Goal: Navigation & Orientation: Find specific page/section

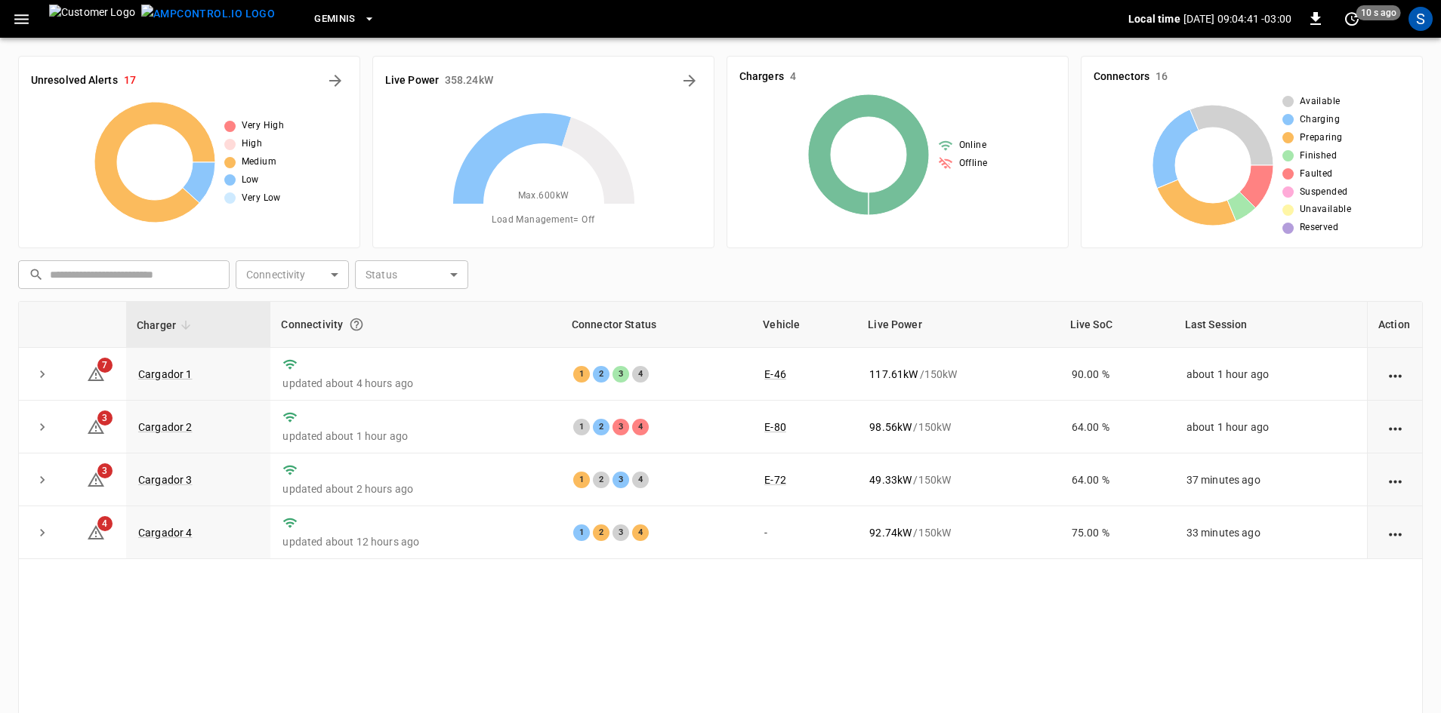
click at [25, 17] on icon "button" at bounding box center [21, 19] width 19 height 19
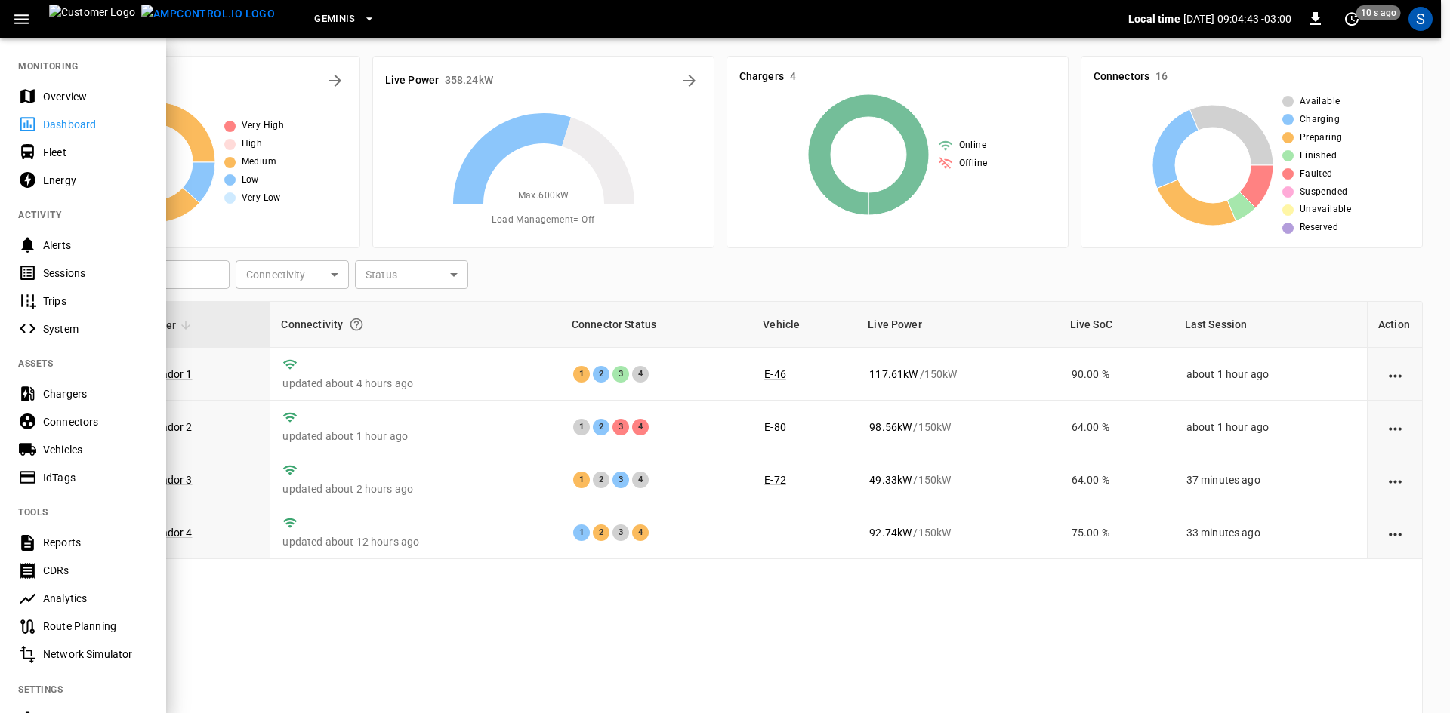
click at [55, 270] on div "Sessions" at bounding box center [95, 273] width 105 height 15
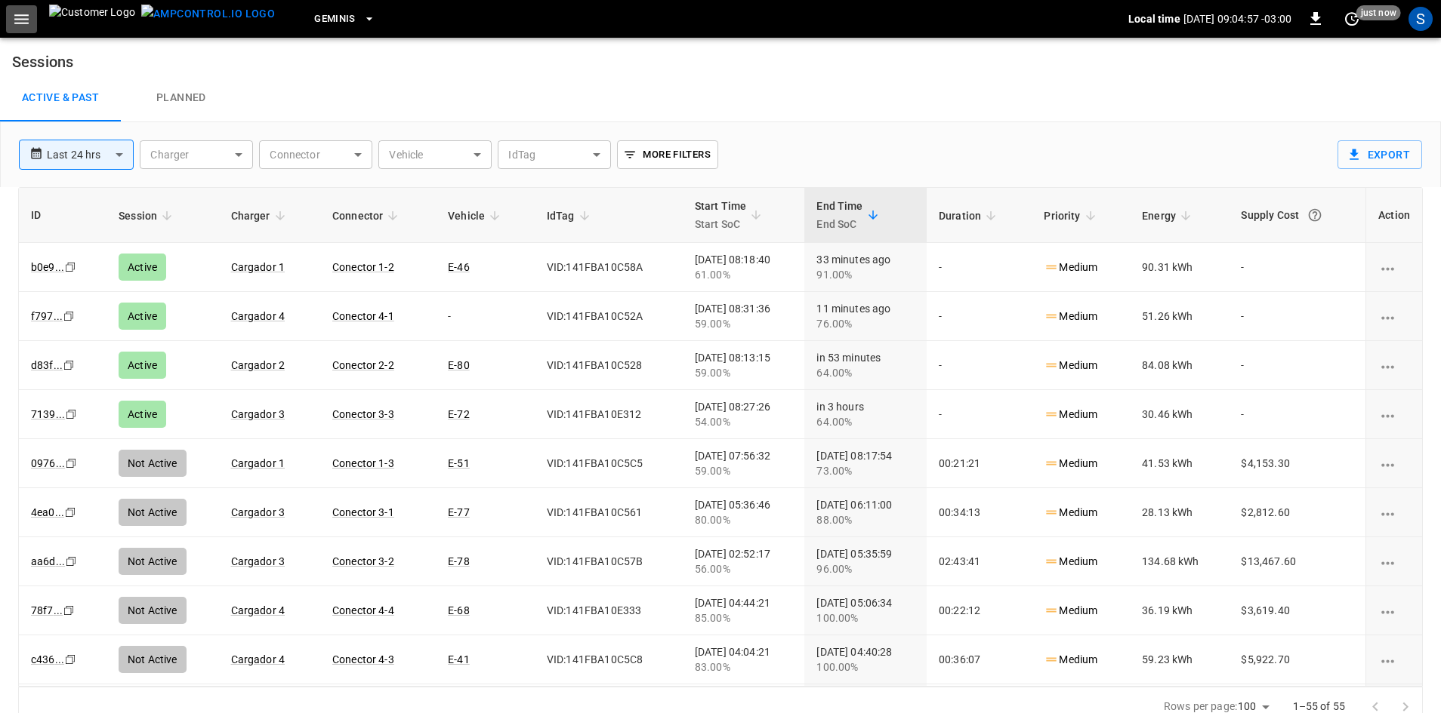
click at [24, 20] on icon "button" at bounding box center [21, 19] width 14 height 10
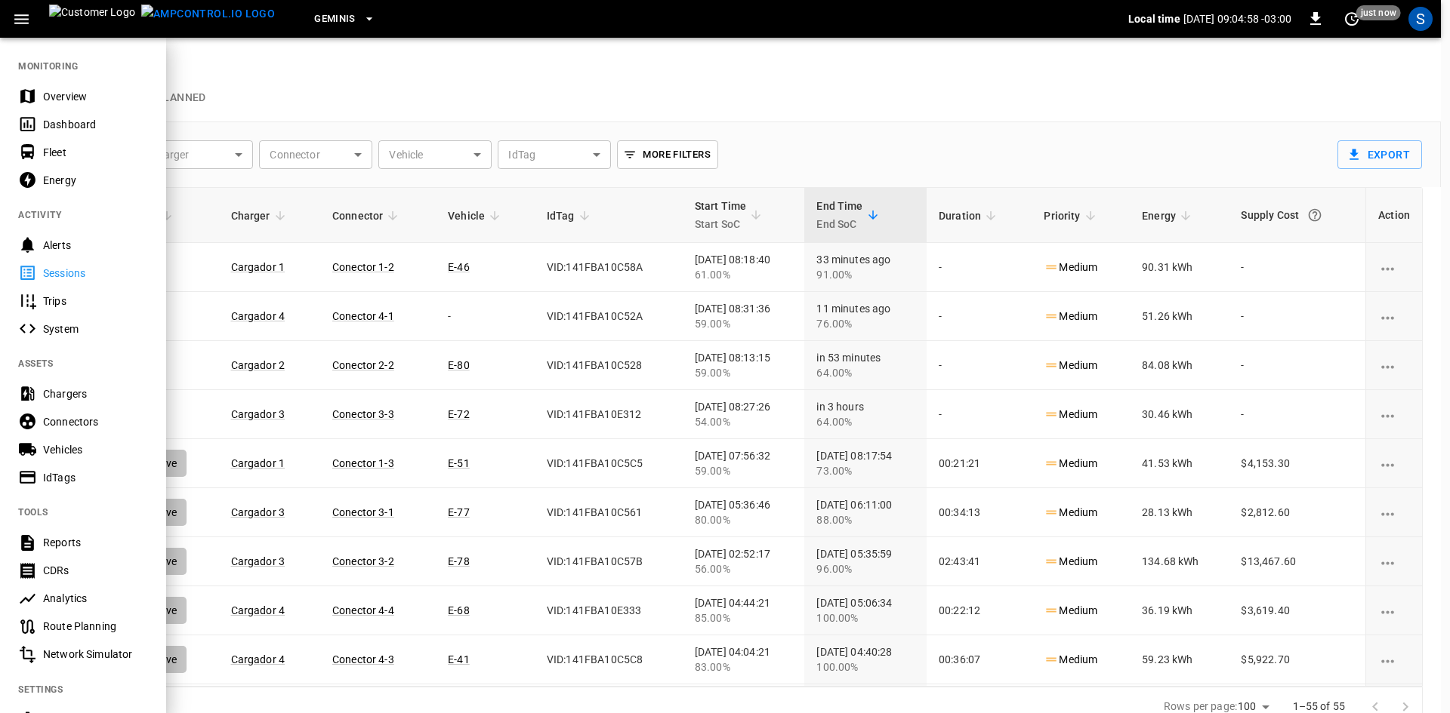
click at [68, 121] on div "Dashboard" at bounding box center [95, 124] width 105 height 15
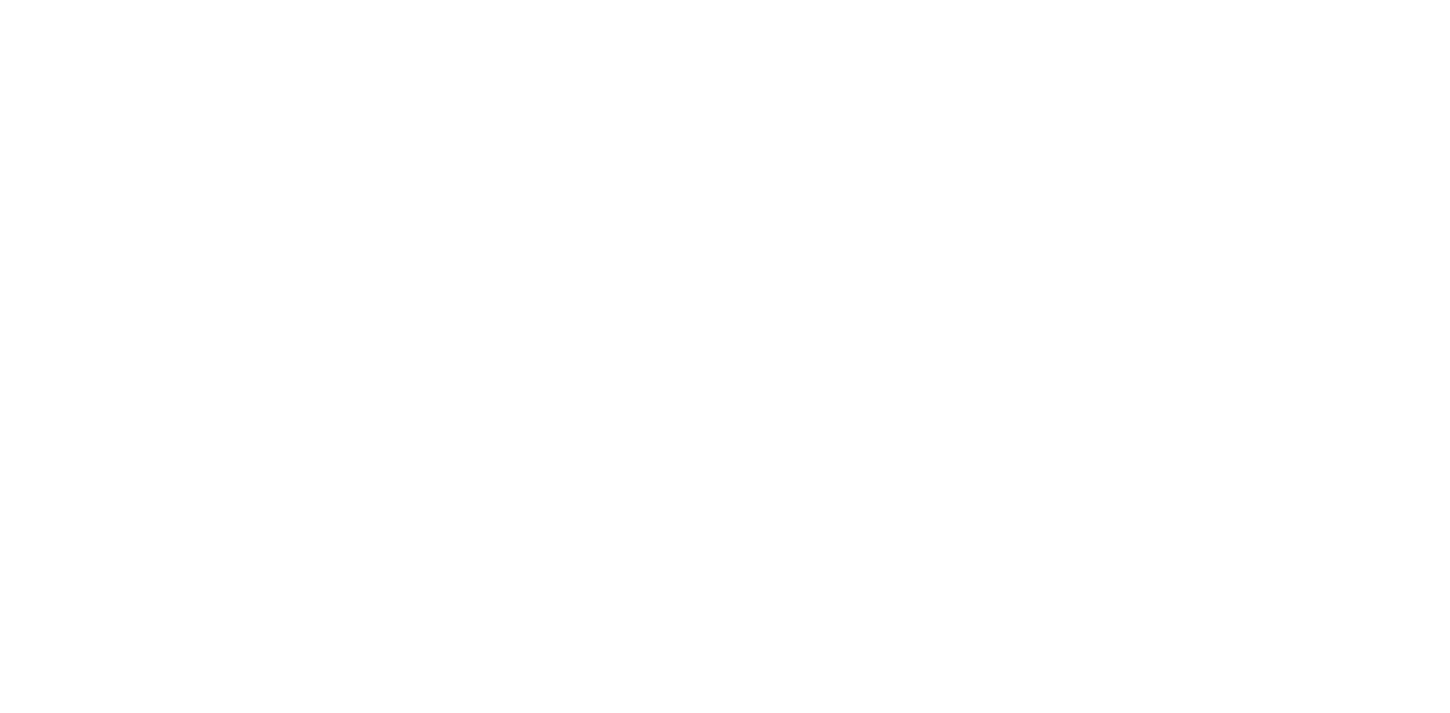
click at [279, 6] on html "Texto original Valora esta traducción Tu opinión servirá para ayudar a mejorar …" at bounding box center [725, 3] width 1450 height 6
click at [297, 6] on html "Texto original Valora esta traducción Tu opinión servirá para ayudar a mejorar …" at bounding box center [725, 3] width 1450 height 6
click at [299, 6] on html "Texto original Valora esta traducción Tu opinión servirá para ayudar a mejorar …" at bounding box center [725, 3] width 1450 height 6
